Goal: Obtain resource: Obtain resource

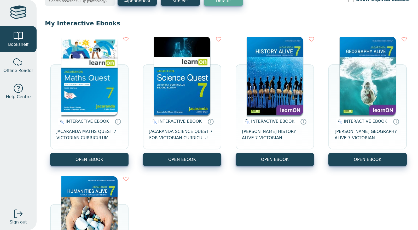
scroll to position [36, 0]
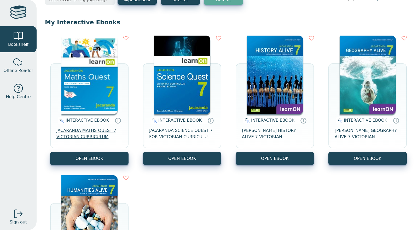
click at [91, 129] on span "JACARANDA MATHS QUEST 7 VICTORIAN CURRICULUM LEARNON EBOOK 3E" at bounding box center [89, 133] width 66 height 13
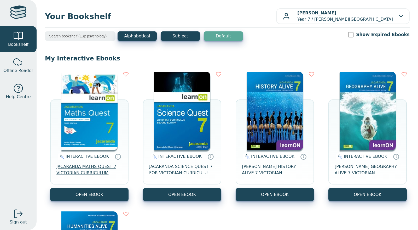
click at [105, 165] on span "JACARANDA MATHS QUEST 7 VICTORIAN CURRICULUM LEARNON EBOOK 3E" at bounding box center [89, 169] width 66 height 13
